Goal: Information Seeking & Learning: Understand process/instructions

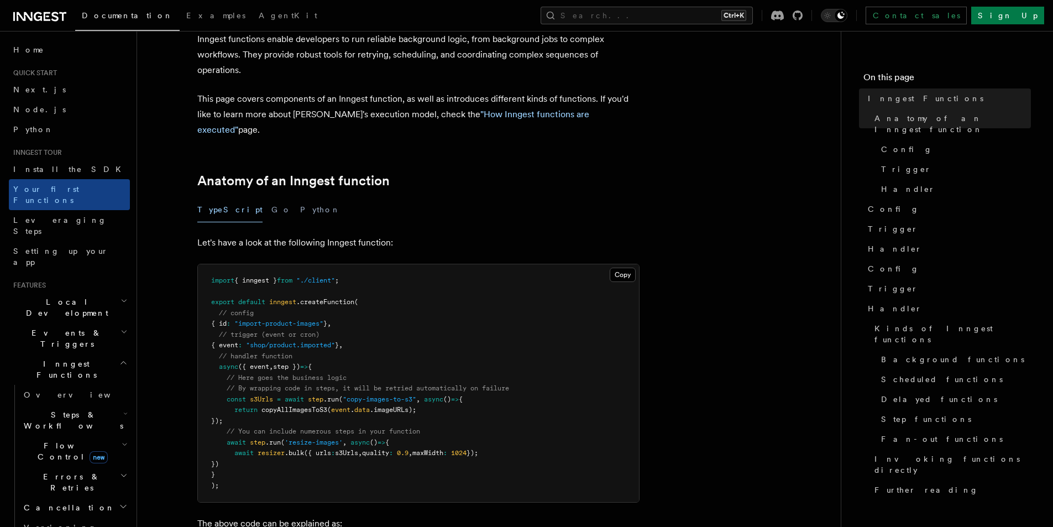
scroll to position [141, 0]
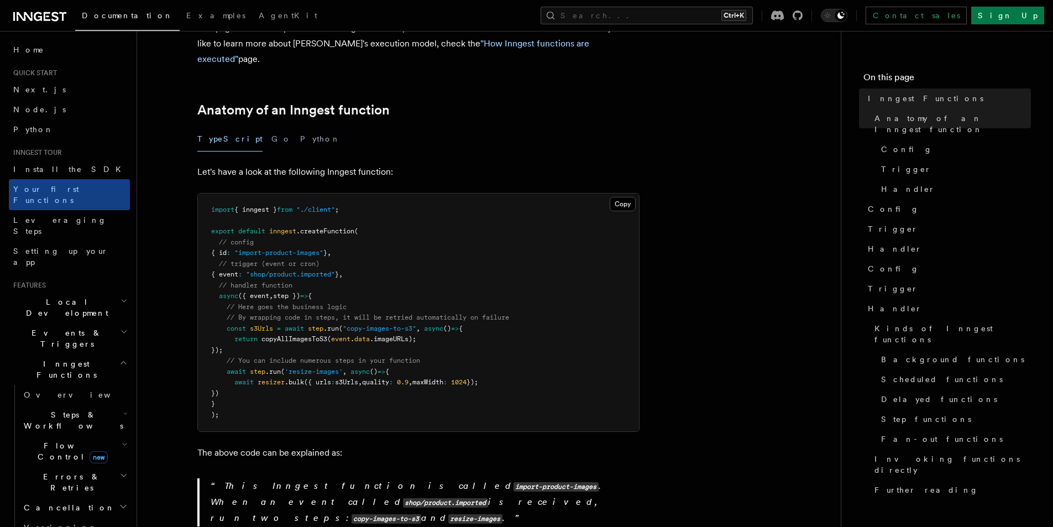
click at [349, 227] on span ".createFunction" at bounding box center [325, 231] width 58 height 8
click at [261, 249] on span ""import-product-images"" at bounding box center [278, 253] width 89 height 8
click at [279, 249] on span ""import-product-images"" at bounding box center [278, 253] width 89 height 8
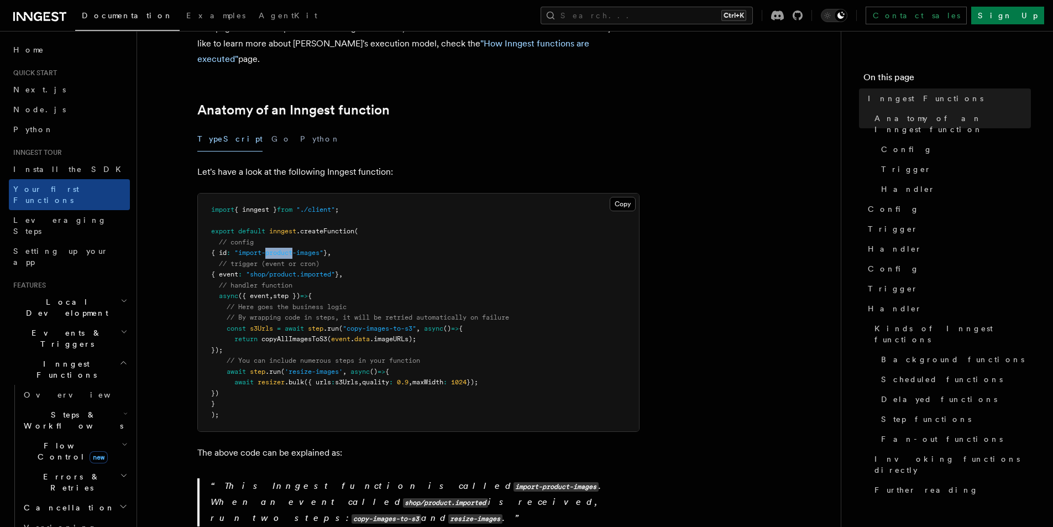
click at [279, 249] on span ""import-product-images"" at bounding box center [278, 253] width 89 height 8
click at [318, 249] on span ""import-product-images"" at bounding box center [278, 253] width 89 height 8
click at [270, 270] on span ""shop/product.imported"" at bounding box center [290, 274] width 89 height 8
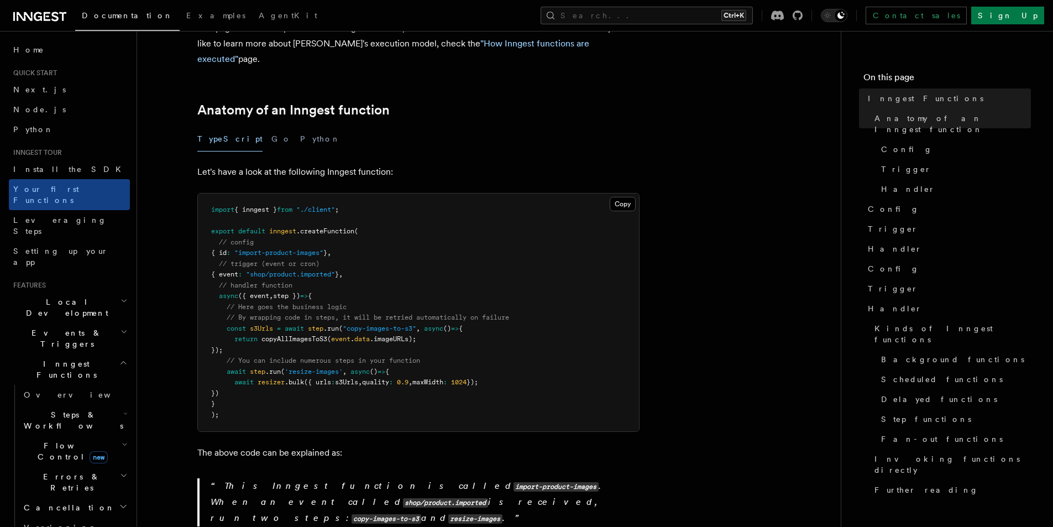
click at [294, 270] on span ""shop/product.imported"" at bounding box center [290, 274] width 89 height 8
click at [322, 270] on span ""shop/product.imported"" at bounding box center [290, 274] width 89 height 8
click at [323, 247] on pre "import { inngest } from "./client" ; export default inngest .createFunction ( /…" at bounding box center [418, 313] width 441 height 238
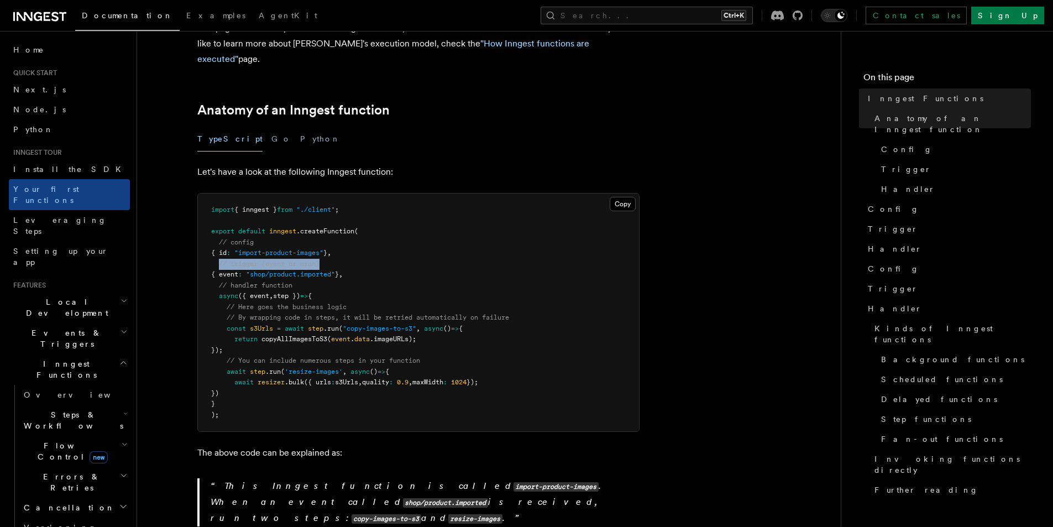
drag, startPoint x: 327, startPoint y: 247, endPoint x: 220, endPoint y: 245, distance: 107.3
click at [220, 245] on pre "import { inngest } from "./client" ; export default inngest .createFunction ( /…" at bounding box center [418, 313] width 441 height 238
drag, startPoint x: 215, startPoint y: 268, endPoint x: 294, endPoint y: 270, distance: 79.6
click at [292, 281] on span "// handler function" at bounding box center [251, 285] width 81 height 8
click at [302, 270] on pre "import { inngest } from "./client" ; export default inngest .createFunction ( /…" at bounding box center [418, 313] width 441 height 238
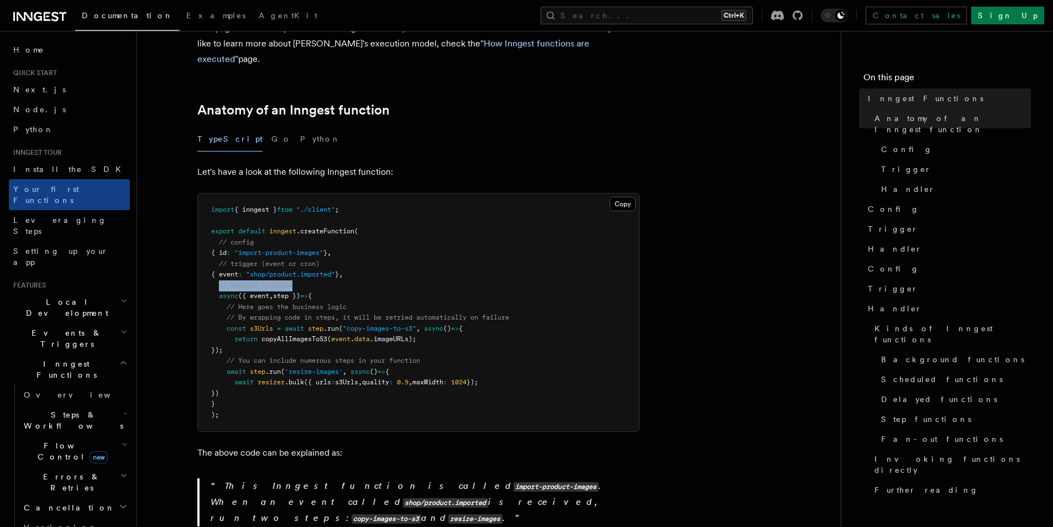
drag, startPoint x: 290, startPoint y: 270, endPoint x: 219, endPoint y: 270, distance: 70.2
click at [219, 270] on pre "import { inngest } from "./client" ; export default inngest .createFunction ( /…" at bounding box center [418, 313] width 441 height 238
click at [219, 281] on span "// handler function" at bounding box center [256, 285] width 74 height 8
drag, startPoint x: 243, startPoint y: 269, endPoint x: 293, endPoint y: 269, distance: 49.8
click at [292, 281] on span "// handler function" at bounding box center [256, 285] width 74 height 8
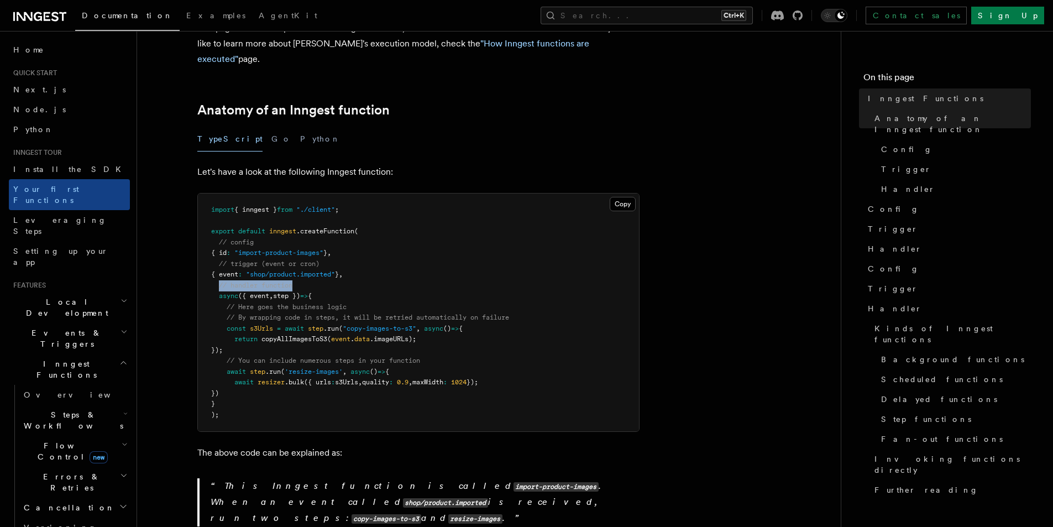
click at [292, 281] on span "// handler function" at bounding box center [256, 285] width 74 height 8
drag, startPoint x: 296, startPoint y: 269, endPoint x: 219, endPoint y: 267, distance: 76.9
click at [219, 267] on pre "import { inngest } from "./client" ; export default inngest .createFunction ( /…" at bounding box center [418, 313] width 441 height 238
click at [219, 281] on span "// handler function" at bounding box center [256, 285] width 74 height 8
drag, startPoint x: 219, startPoint y: 267, endPoint x: 295, endPoint y: 269, distance: 75.8
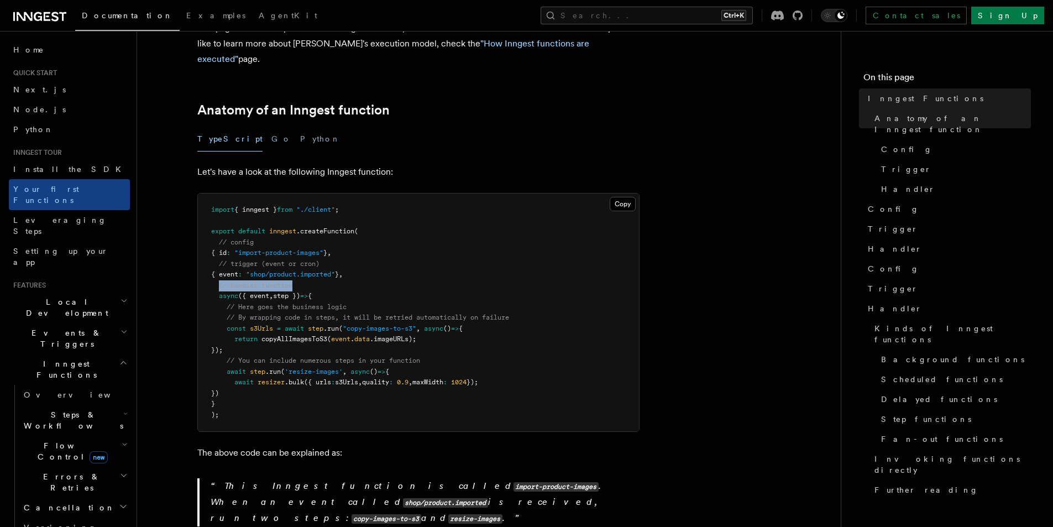
click at [295, 269] on pre "import { inngest } from "./client" ; export default inngest .createFunction ( /…" at bounding box center [418, 313] width 441 height 238
drag, startPoint x: 294, startPoint y: 268, endPoint x: 218, endPoint y: 267, distance: 75.8
click at [218, 267] on pre "import { inngest } from "./client" ; export default inngest .createFunction ( /…" at bounding box center [418, 313] width 441 height 238
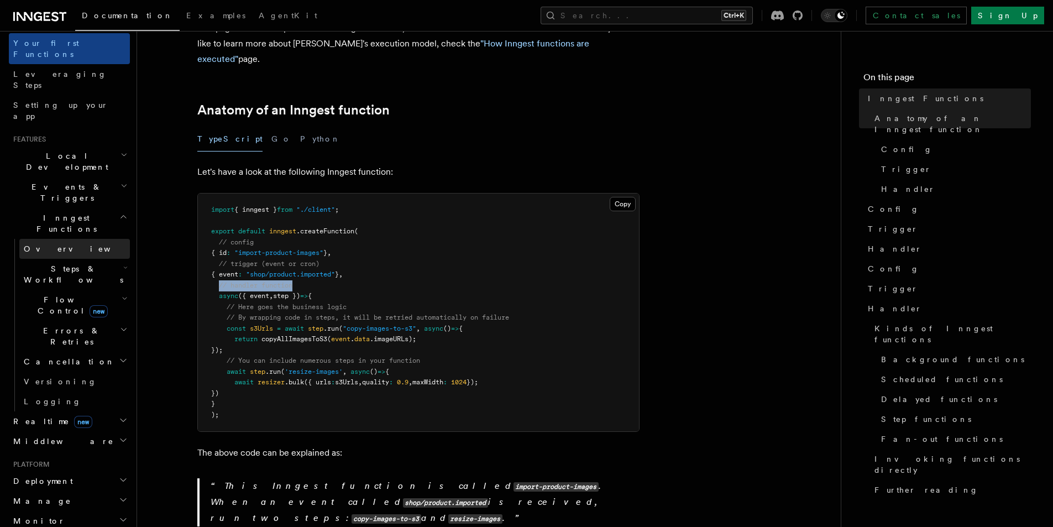
scroll to position [166, 0]
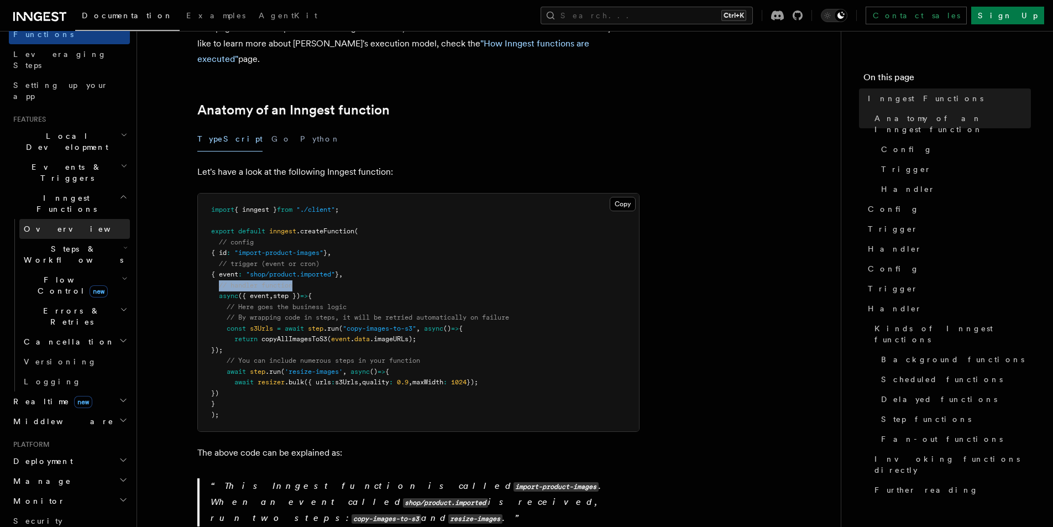
click at [66, 219] on link "Overview" at bounding box center [74, 229] width 111 height 20
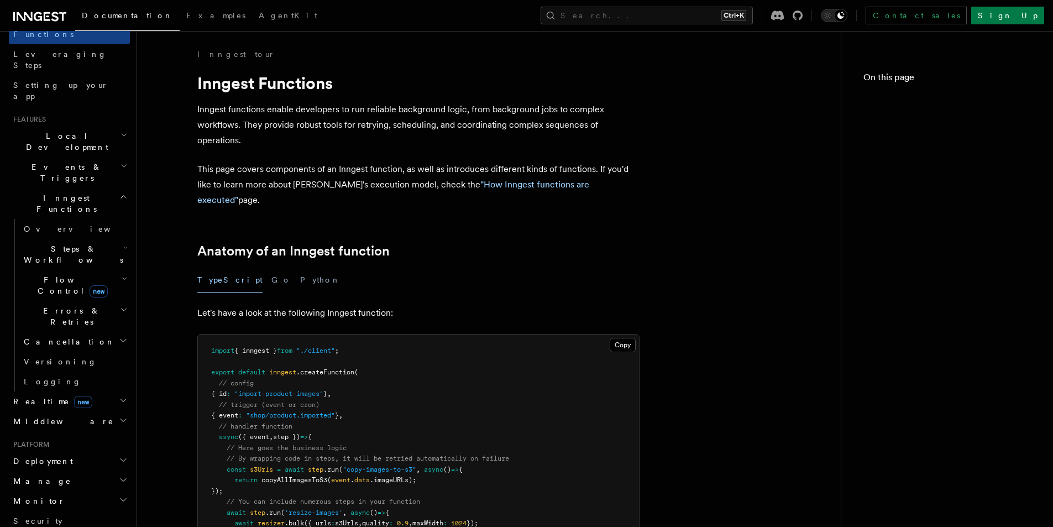
scroll to position [141, 0]
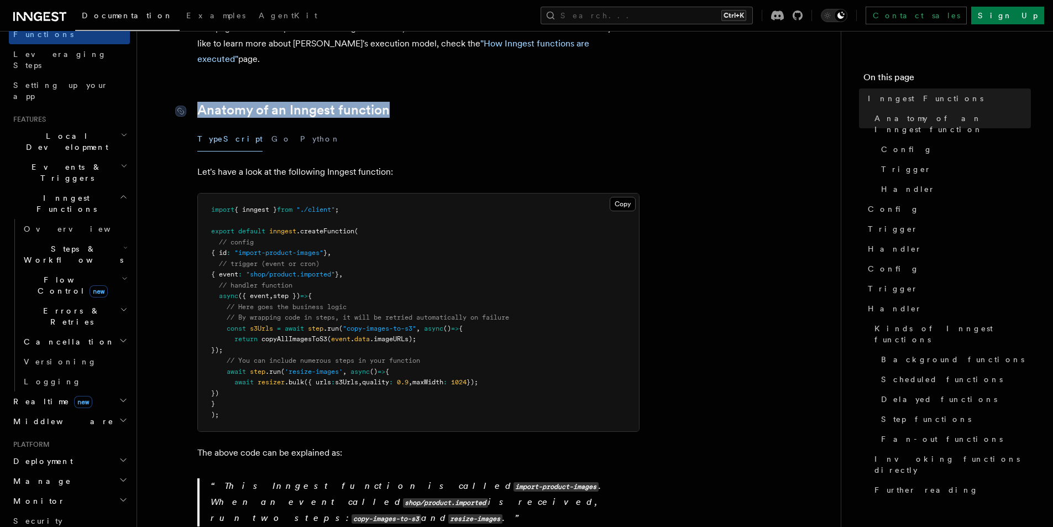
drag, startPoint x: 402, startPoint y: 92, endPoint x: 195, endPoint y: 91, distance: 207.3
click at [197, 102] on h2 "Anatomy of an Inngest function" at bounding box center [418, 109] width 442 height 15
copy link "Anatomy of an Inngest function"
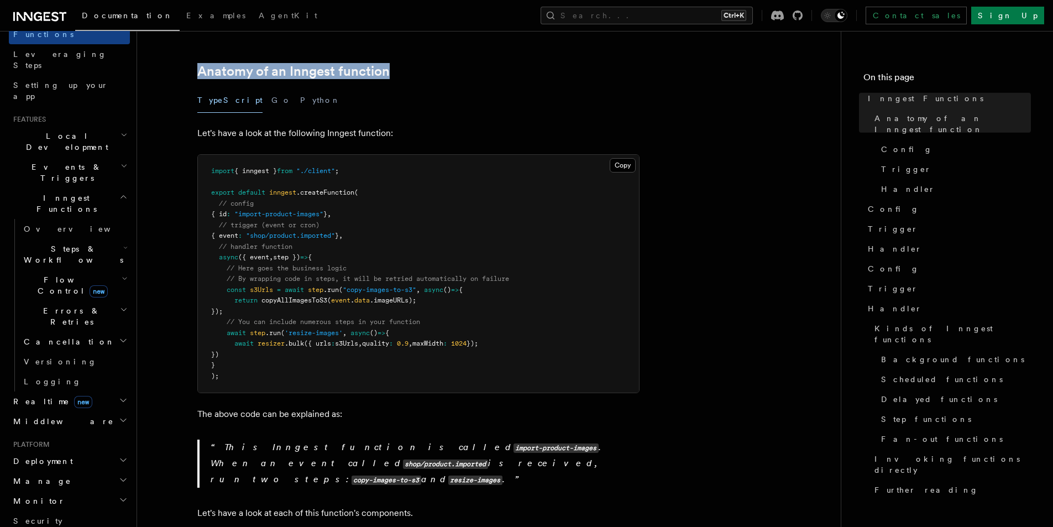
scroll to position [196, 0]
